Goal: Transaction & Acquisition: Purchase product/service

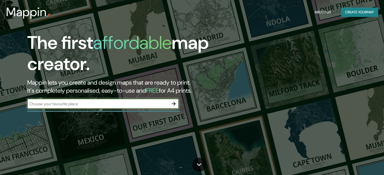
drag, startPoint x: 0, startPoint y: 0, endPoint x: 124, endPoint y: 104, distance: 161.8
click at [124, 104] on input "text" at bounding box center [97, 104] width 141 height 6
type input "cochabamba bolivia"
click at [173, 104] on icon "button" at bounding box center [173, 104] width 4 height 4
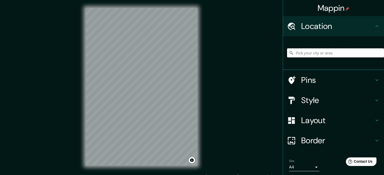
click at [357, 53] on input "Pick your city or area" at bounding box center [335, 52] width 97 height 9
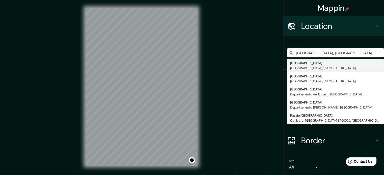
type input "Cochabamba, Departamento de Cochabamba, Bolivia"
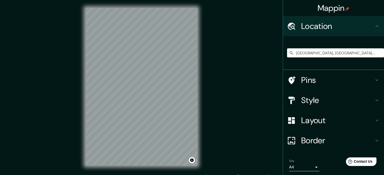
drag, startPoint x: 197, startPoint y: 118, endPoint x: 262, endPoint y: 90, distance: 71.0
click at [262, 90] on div "Mappin Location Cochabamba, Departamento de Cochabamba, Bolivia Cochabamba Depa…" at bounding box center [192, 91] width 384 height 182
click at [320, 102] on h4 "Style" at bounding box center [337, 100] width 73 height 10
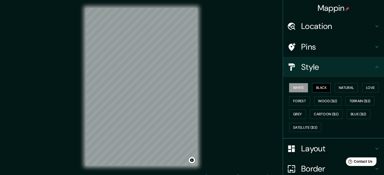
click at [321, 91] on button "Black" at bounding box center [321, 87] width 19 height 9
click at [347, 88] on button "Natural" at bounding box center [345, 87] width 23 height 9
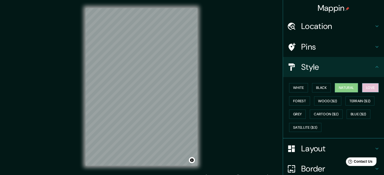
click at [367, 90] on button "Love" at bounding box center [370, 87] width 17 height 9
click at [291, 105] on button "Forest" at bounding box center [299, 101] width 21 height 9
click at [343, 89] on button "Natural" at bounding box center [345, 87] width 23 height 9
click at [307, 99] on div "White Black Natural Love Forest Wood ($2) Terrain ($2) Grey Cartoon ($2) Blue (…" at bounding box center [335, 107] width 97 height 53
click at [292, 101] on button "Forest" at bounding box center [299, 101] width 21 height 9
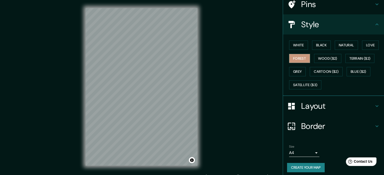
scroll to position [45, 0]
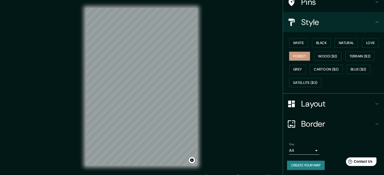
click at [302, 162] on button "Create your map" at bounding box center [306, 165] width 38 height 9
